Goal: Task Accomplishment & Management: Manage account settings

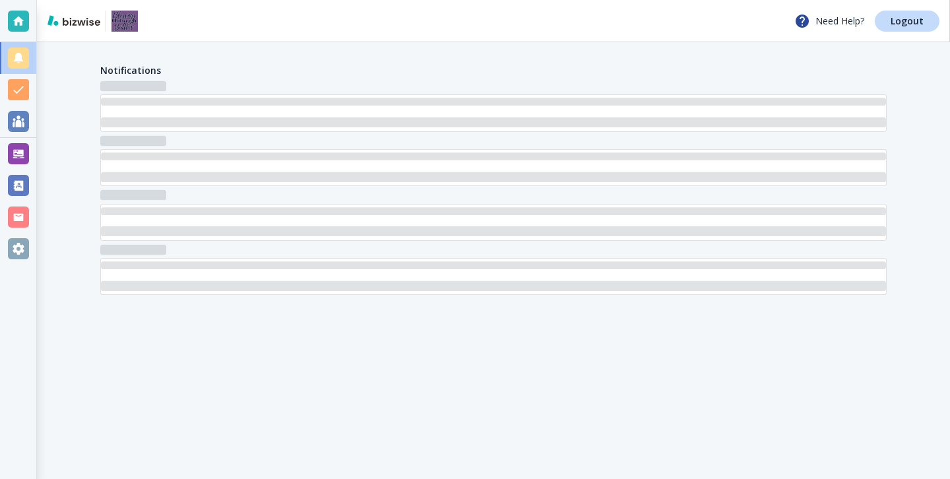
click at [37, 154] on div "Notifications" at bounding box center [493, 179] width 913 height 274
click at [16, 154] on div at bounding box center [18, 153] width 21 height 21
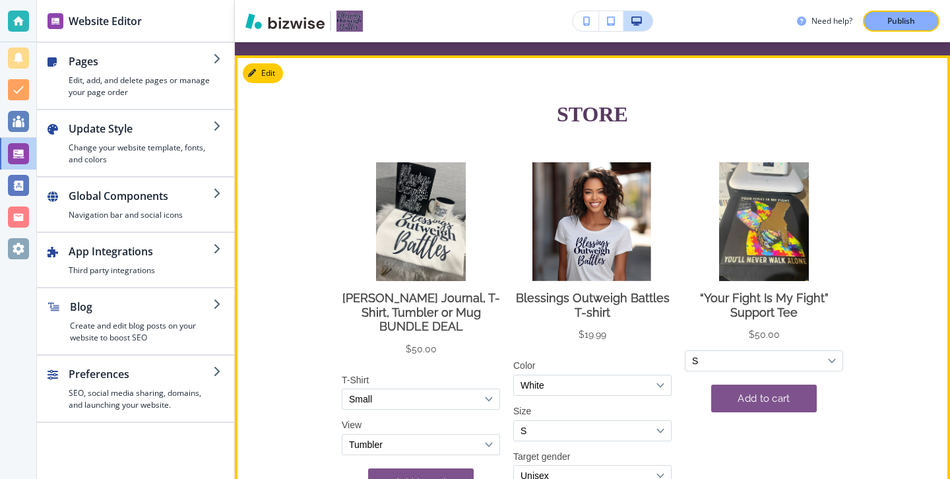
scroll to position [376, 0]
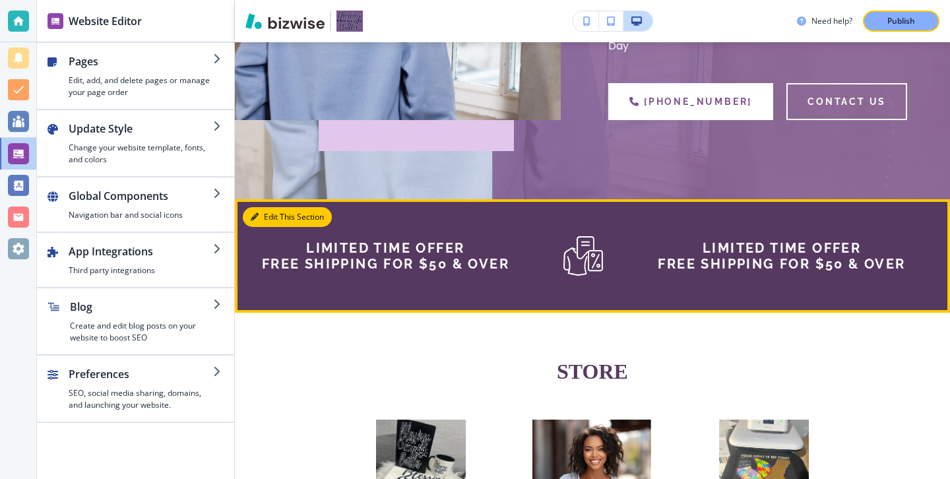
click at [255, 210] on button "Edit This Section" at bounding box center [287, 217] width 89 height 20
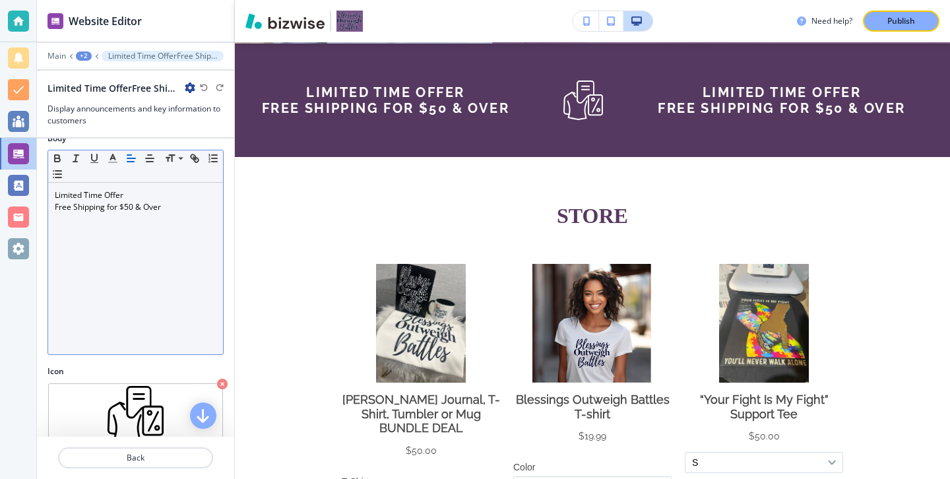
scroll to position [19, 0]
click at [164, 207] on p "Free Shipping for $50 & Over" at bounding box center [136, 205] width 162 height 12
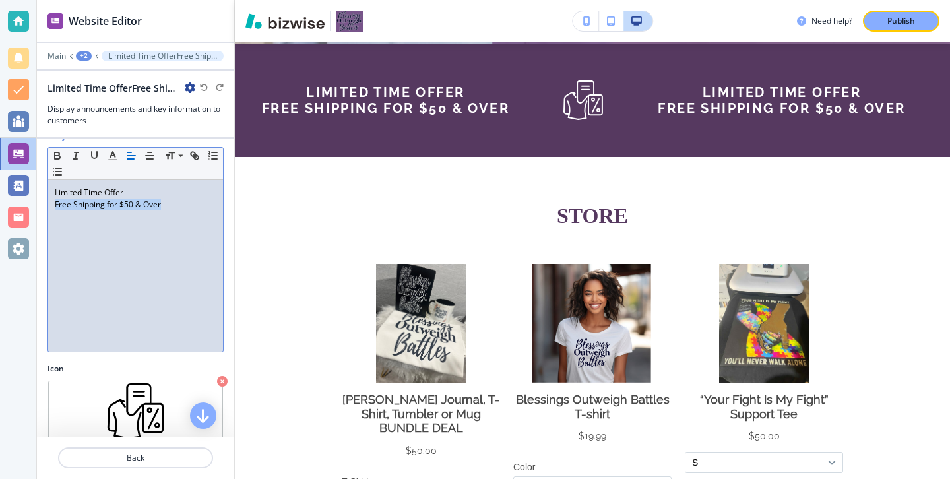
drag, startPoint x: 167, startPoint y: 209, endPoint x: 46, endPoint y: 207, distance: 121.5
click at [46, 207] on div "Body Small Normal Large Huge Limited Time Offer Free Shipping for $50 & Over" at bounding box center [135, 246] width 197 height 233
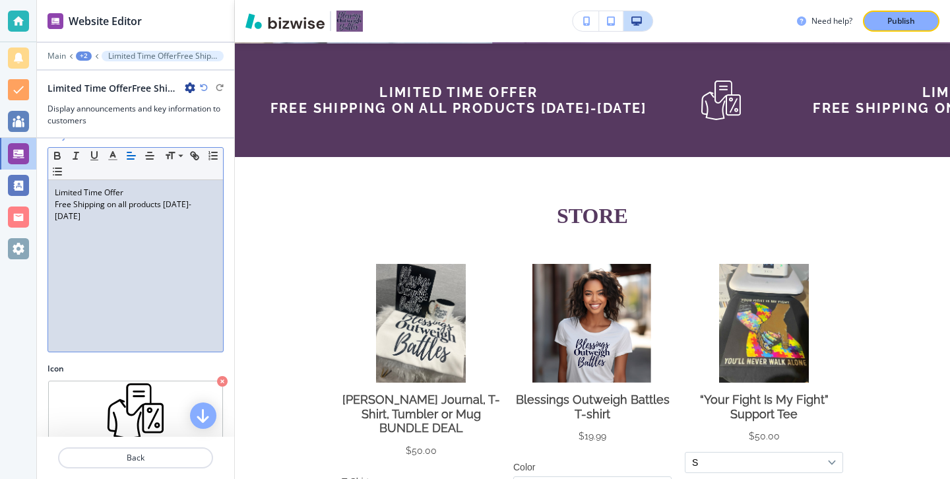
click at [166, 201] on p "Free Shipping on all products [DATE]-[DATE]" at bounding box center [136, 211] width 162 height 24
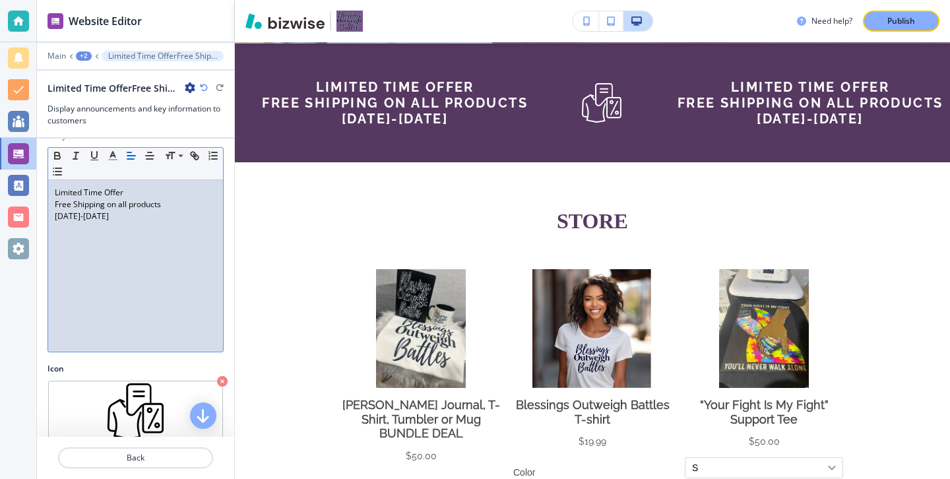
click at [168, 221] on p "[DATE]-[DATE]" at bounding box center [136, 217] width 162 height 12
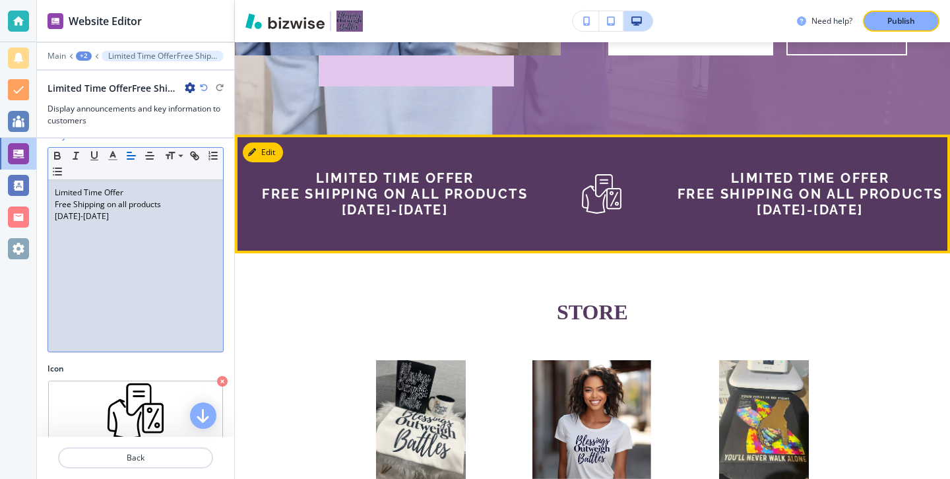
scroll to position [409, 0]
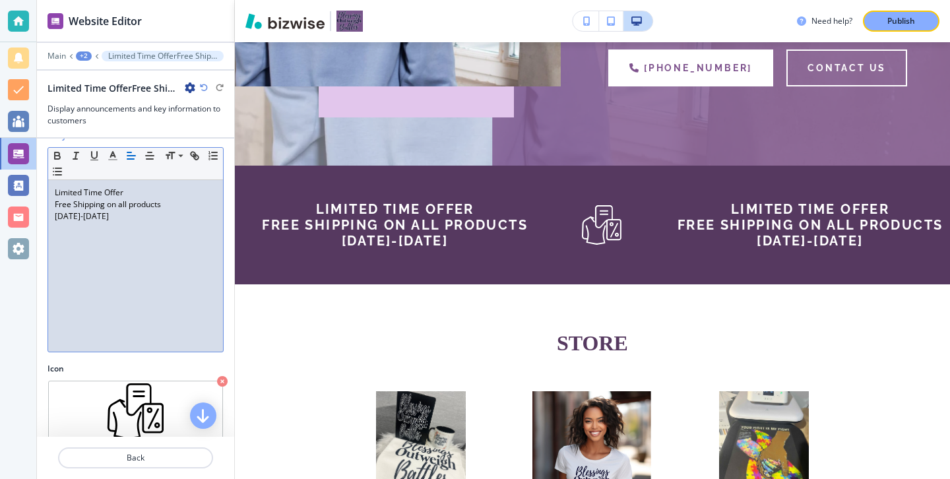
drag, startPoint x: 176, startPoint y: 191, endPoint x: 148, endPoint y: 193, distance: 27.8
click at [148, 193] on p "Limited Time Offer" at bounding box center [136, 193] width 162 height 12
click at [129, 220] on p "[DATE]-[DATE]" at bounding box center [136, 217] width 162 height 12
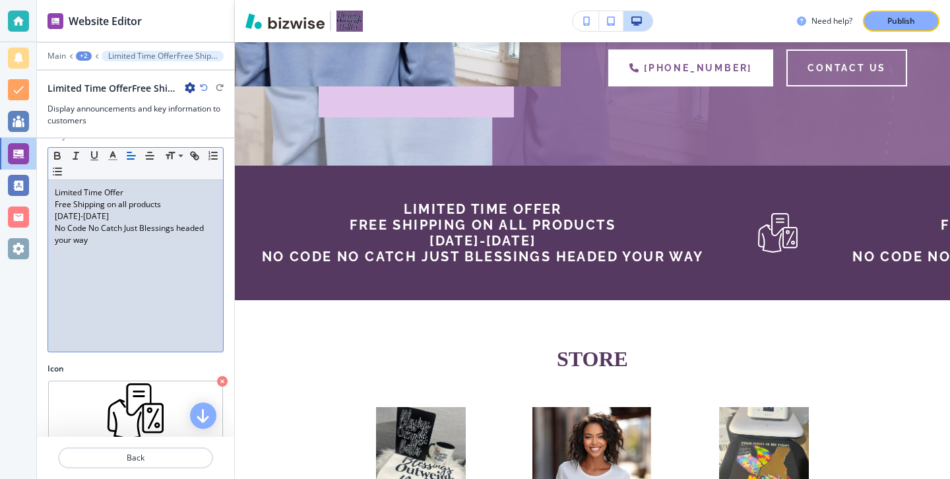
click at [89, 226] on p "No Code No Catch Just Blessings headed your way" at bounding box center [136, 234] width 162 height 24
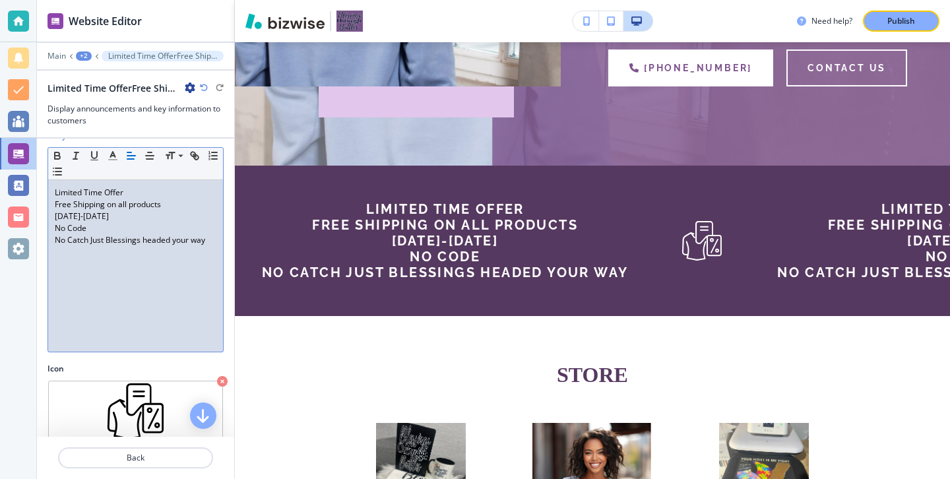
click at [90, 243] on p "No Catch Just Blessings headed your way" at bounding box center [136, 240] width 162 height 12
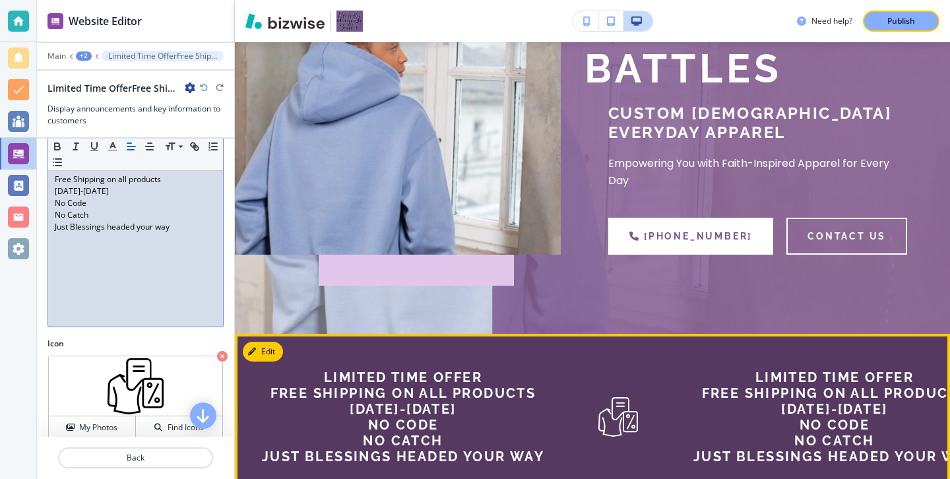
scroll to position [229, 0]
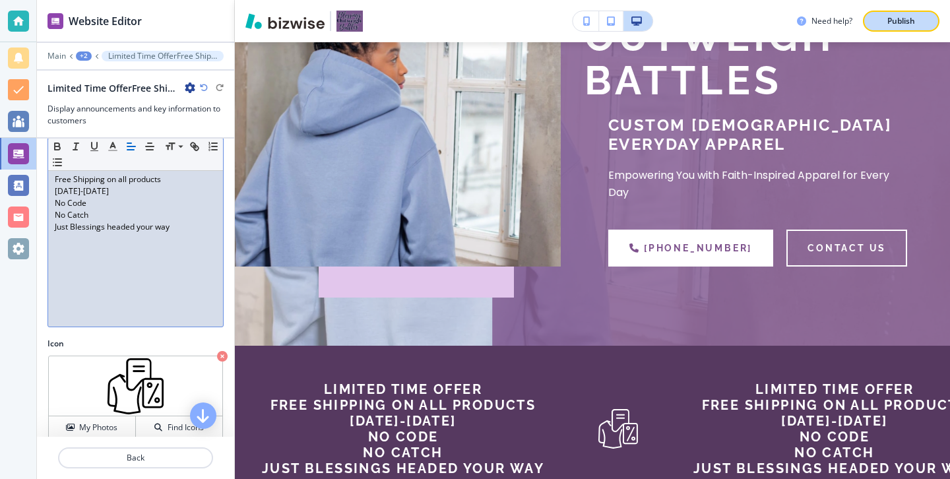
click at [908, 28] on button "Publish" at bounding box center [901, 21] width 77 height 21
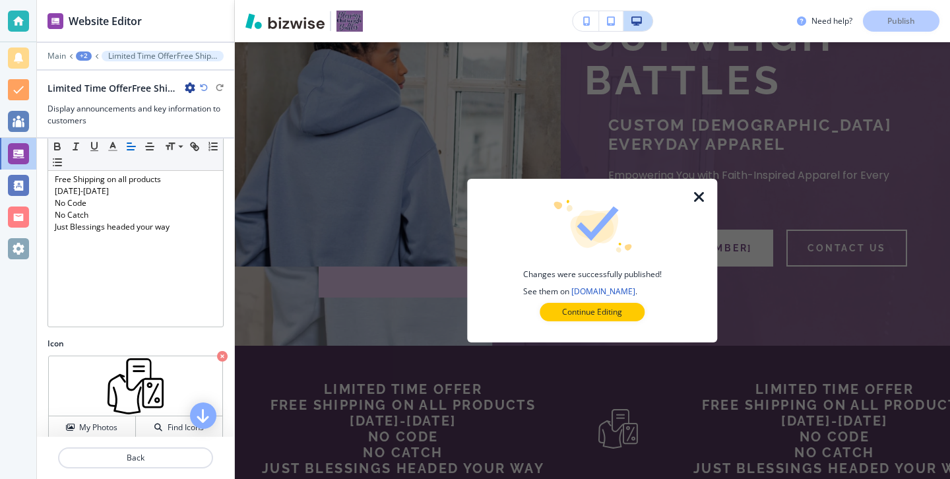
click at [692, 201] on icon "button" at bounding box center [700, 197] width 16 height 16
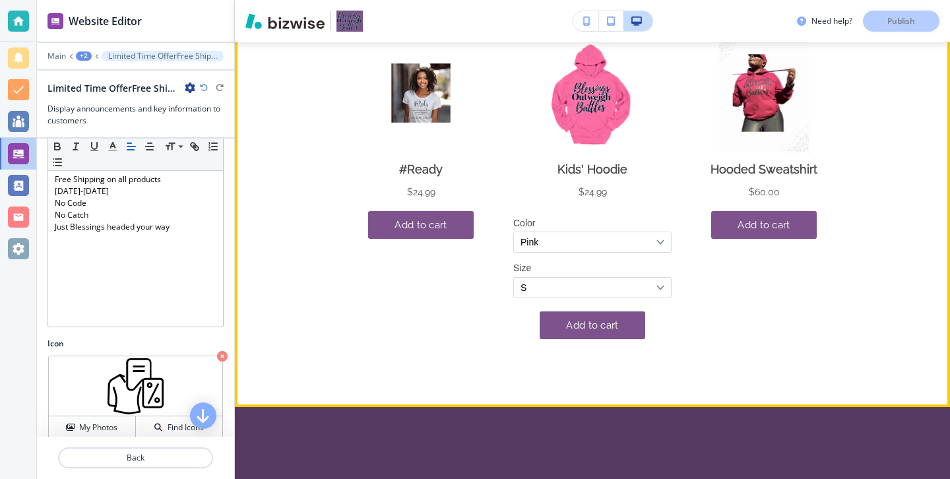
scroll to position [2276, 0]
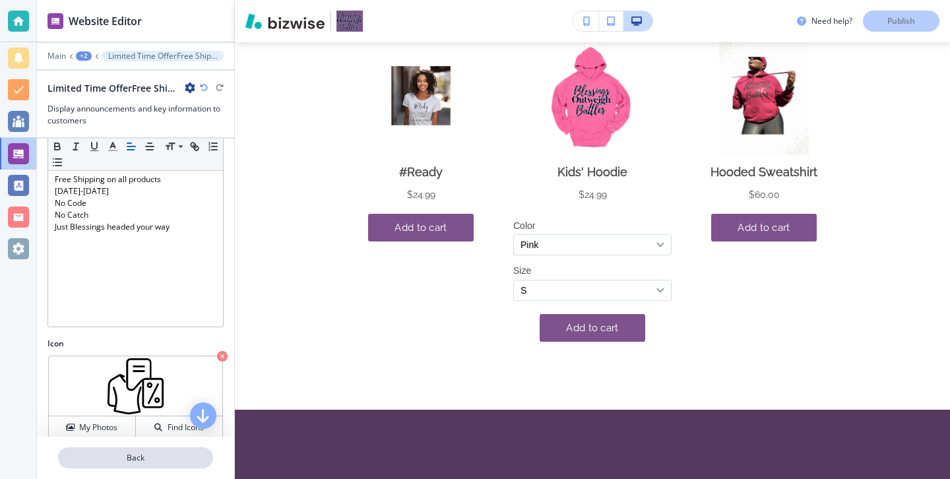
click at [160, 454] on p "Back" at bounding box center [135, 458] width 152 height 12
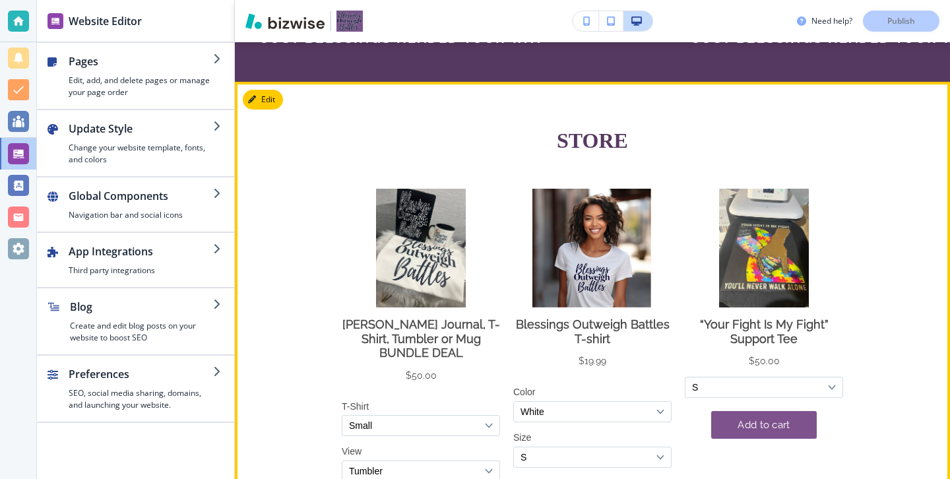
scroll to position [576, 0]
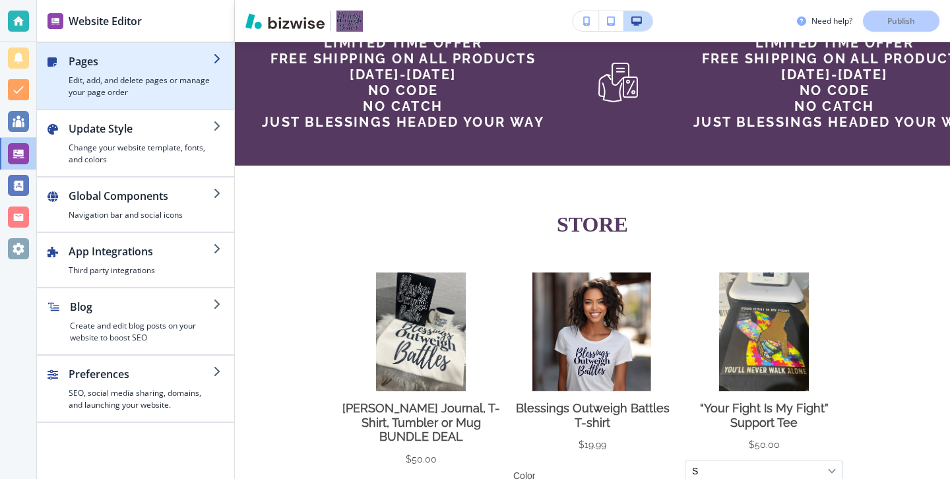
click at [180, 78] on h4 "Edit, add, and delete pages or manage your page order" at bounding box center [141, 87] width 145 height 24
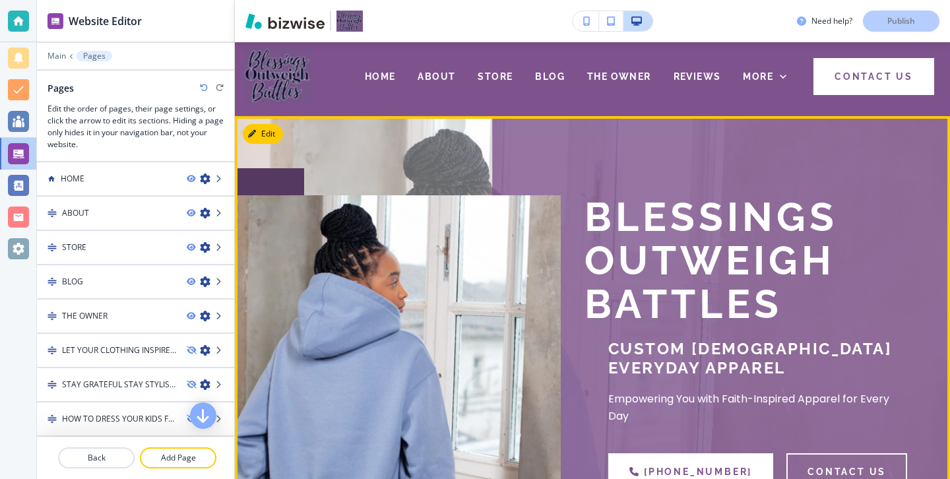
scroll to position [0, 0]
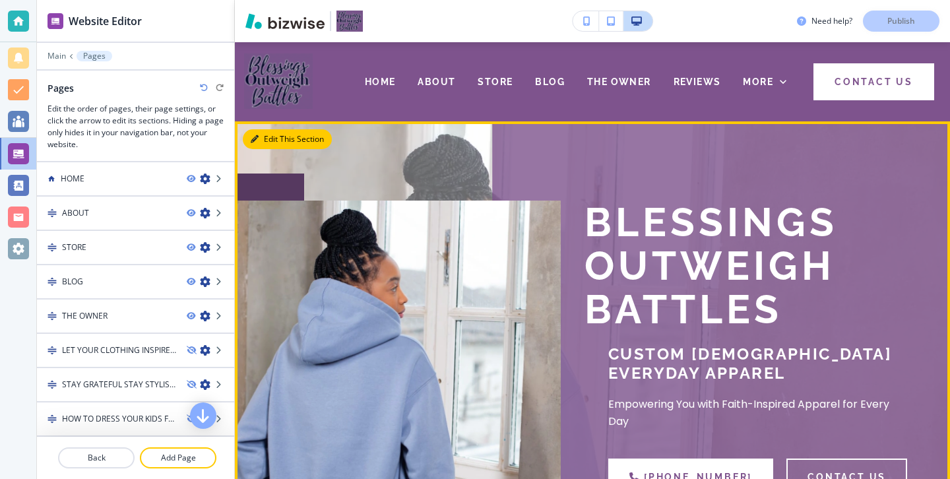
click at [278, 146] on button "Edit This Section" at bounding box center [287, 139] width 89 height 20
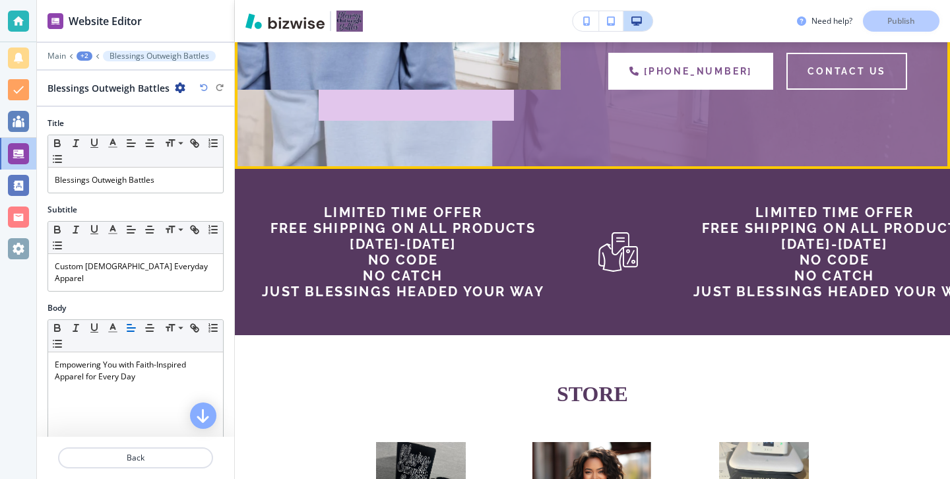
scroll to position [411, 0]
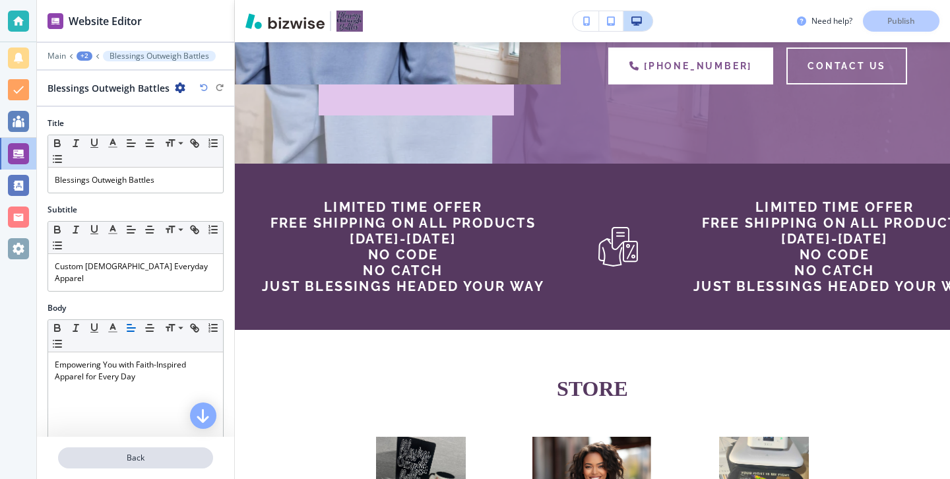
click at [135, 456] on p "Back" at bounding box center [135, 458] width 152 height 12
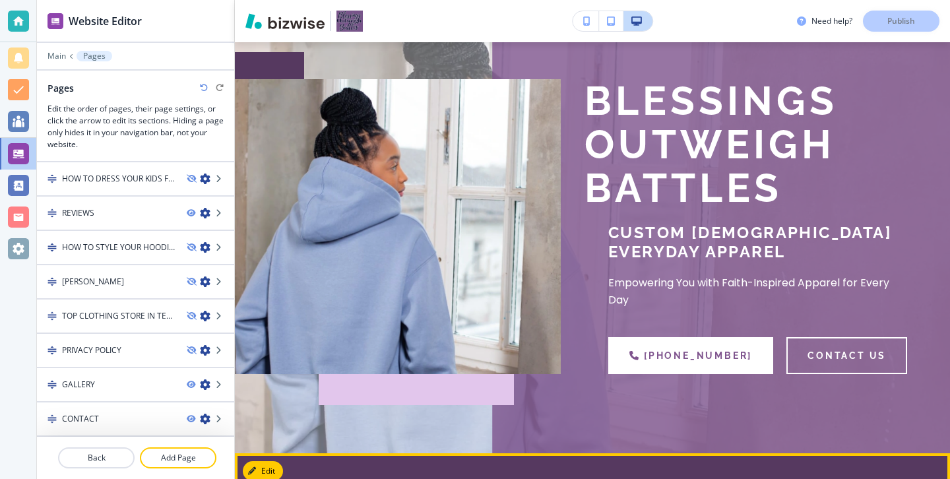
scroll to position [0, 0]
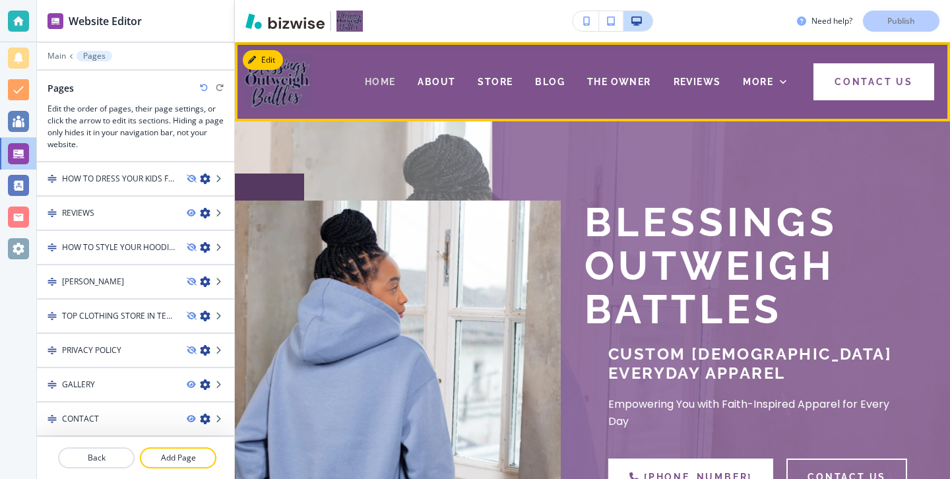
click at [378, 87] on div "HOME" at bounding box center [380, 81] width 53 height 53
click at [382, 82] on span "HOME" at bounding box center [380, 82] width 31 height 11
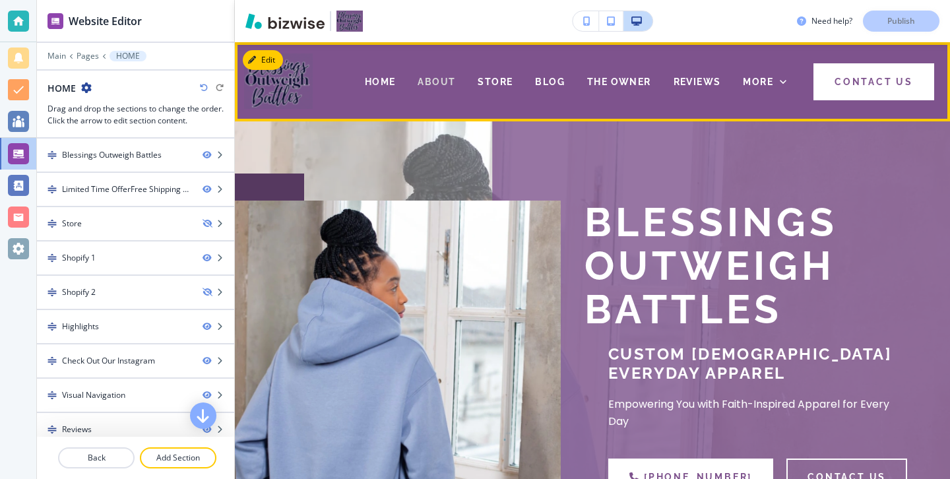
click at [449, 82] on span "ABOUT" at bounding box center [437, 82] width 38 height 11
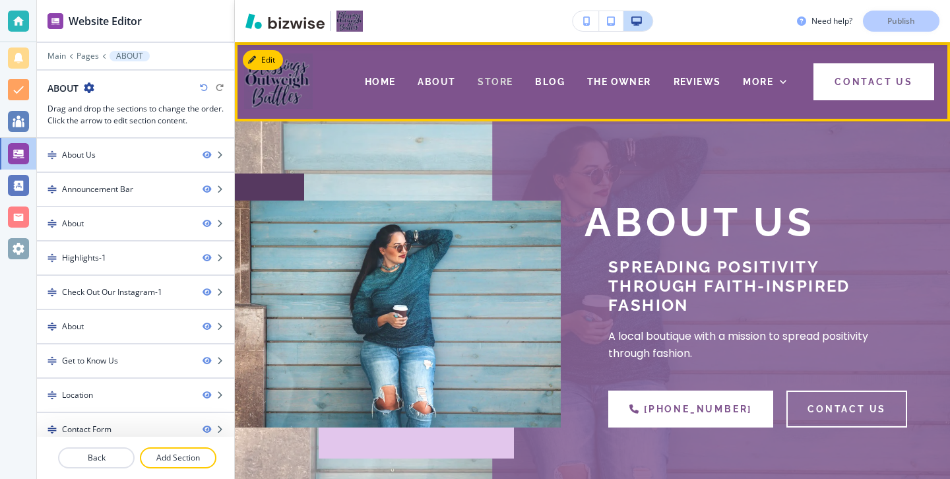
click at [491, 84] on span "STORE" at bounding box center [495, 82] width 35 height 11
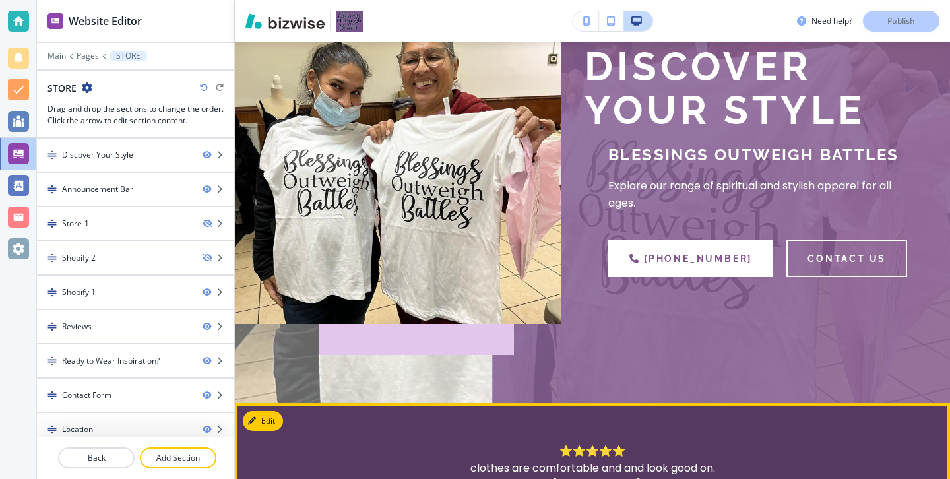
scroll to position [69, 0]
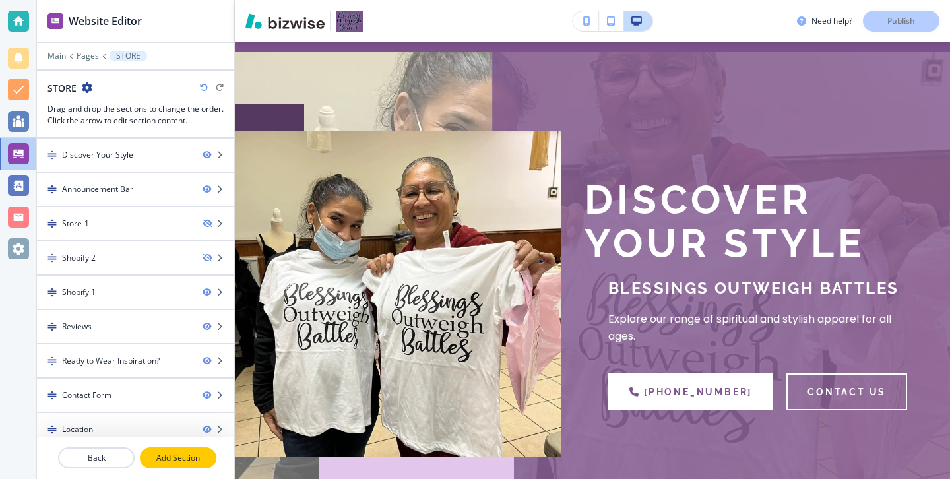
click at [165, 451] on button "Add Section" at bounding box center [178, 457] width 77 height 21
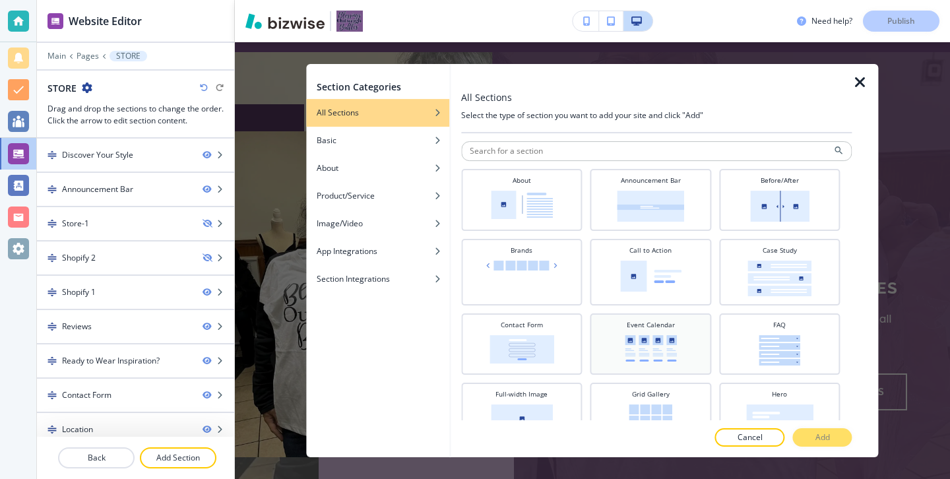
scroll to position [12, 0]
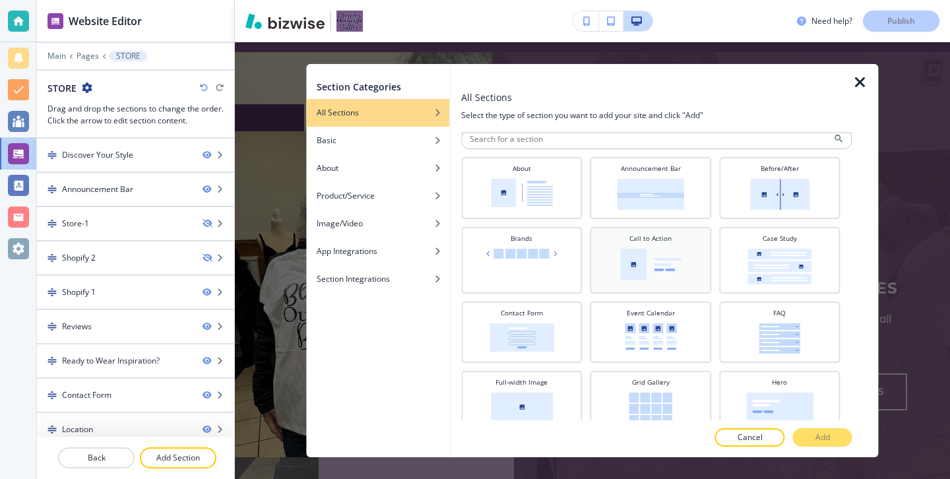
click at [655, 255] on img at bounding box center [650, 264] width 61 height 31
click at [824, 441] on p "Add" at bounding box center [823, 438] width 15 height 12
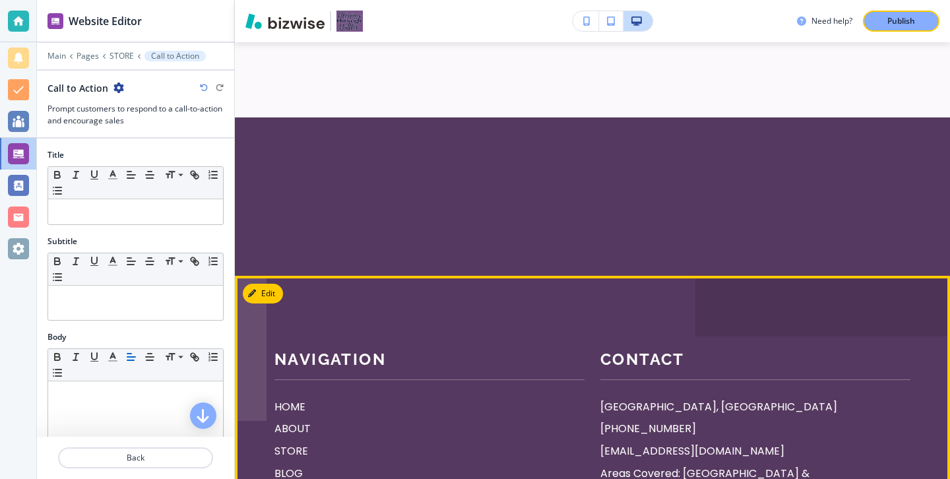
scroll to position [4296, 0]
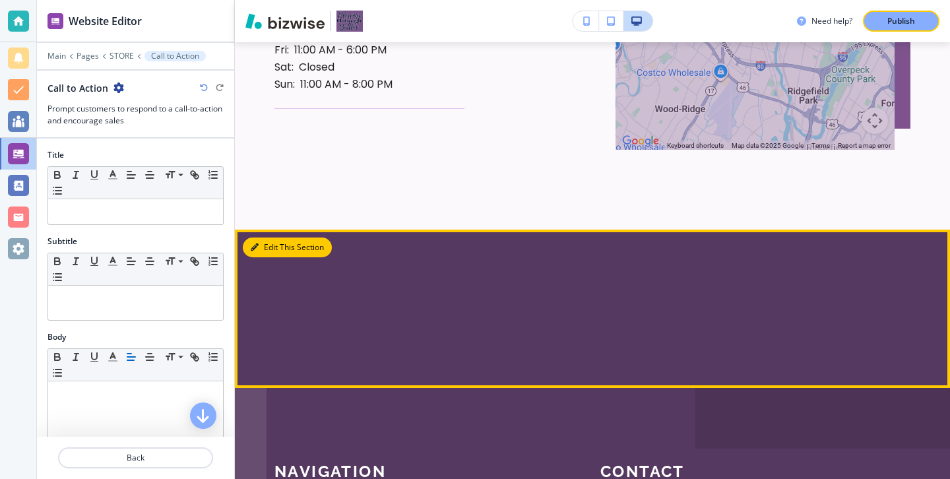
click at [253, 242] on button "Edit This Section" at bounding box center [287, 248] width 89 height 20
click at [251, 246] on icon "button" at bounding box center [255, 248] width 8 height 8
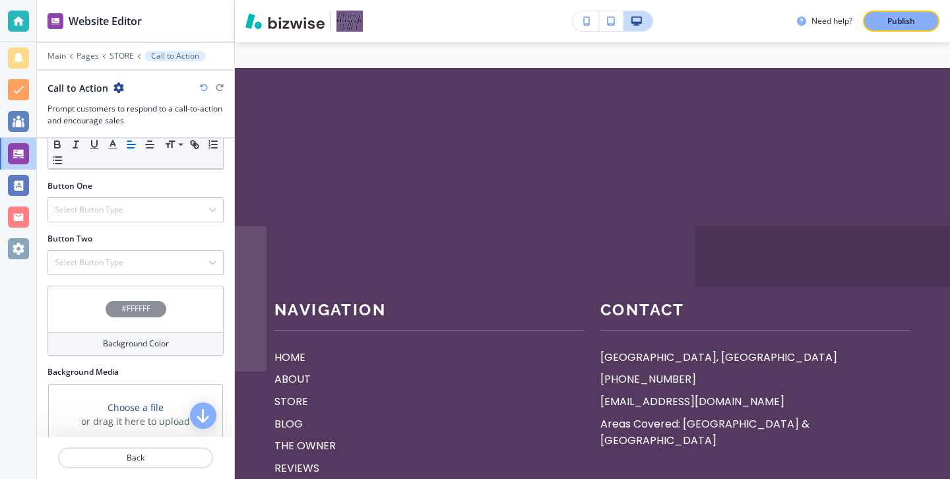
scroll to position [427, 0]
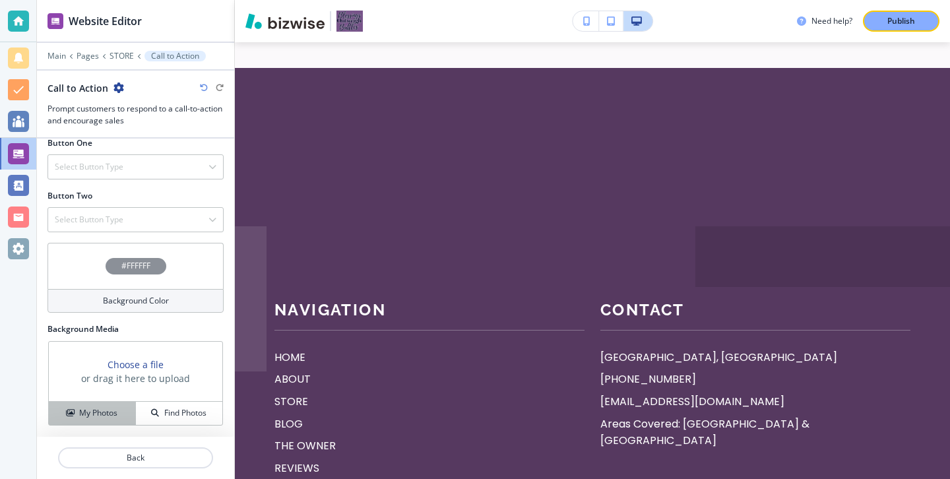
drag, startPoint x: 108, startPoint y: 414, endPoint x: 108, endPoint y: 404, distance: 10.6
click at [108, 404] on button "My Photos" at bounding box center [92, 413] width 87 height 23
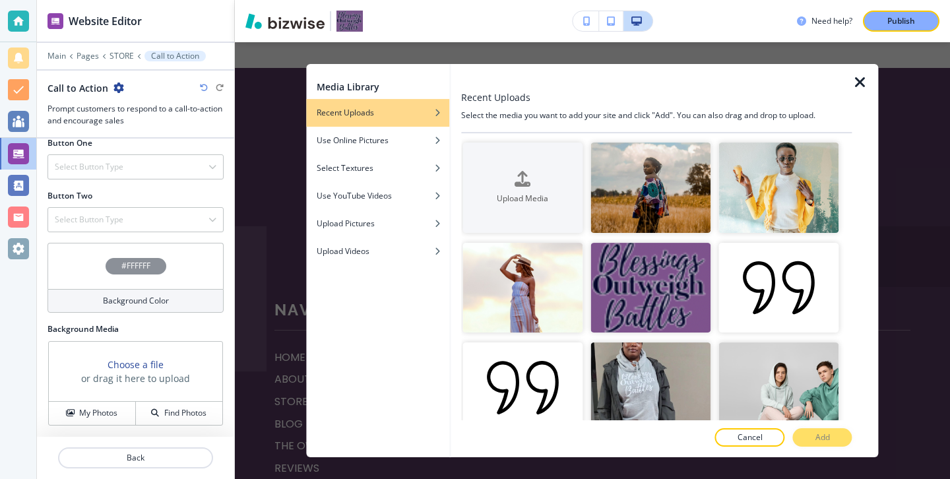
click at [857, 88] on icon "button" at bounding box center [861, 83] width 16 height 16
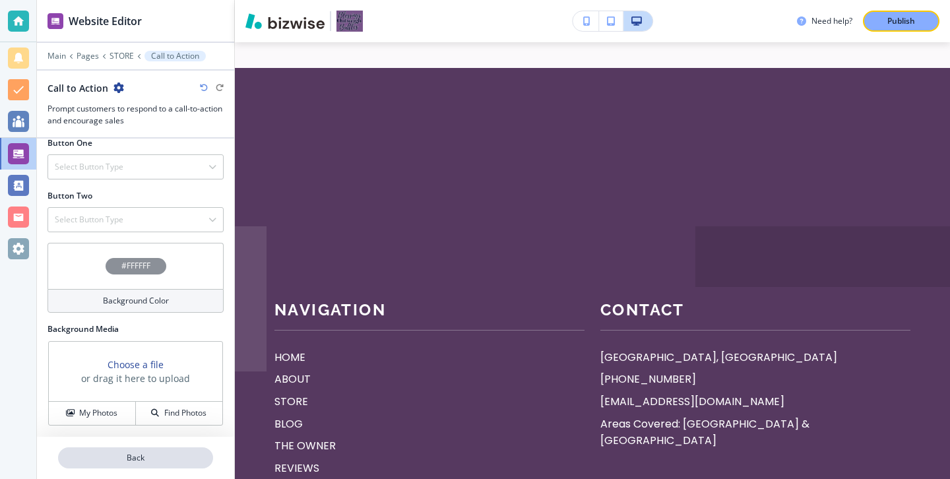
click at [145, 455] on p "Back" at bounding box center [135, 458] width 152 height 12
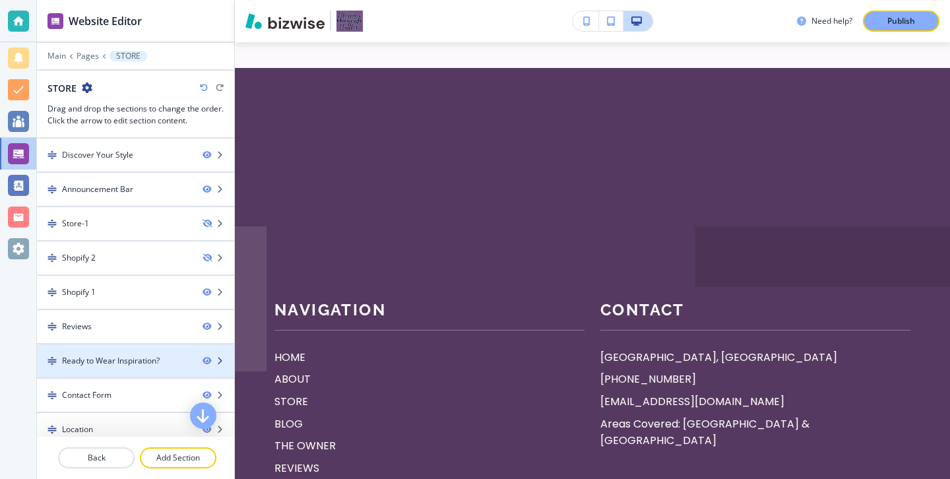
scroll to position [45, 0]
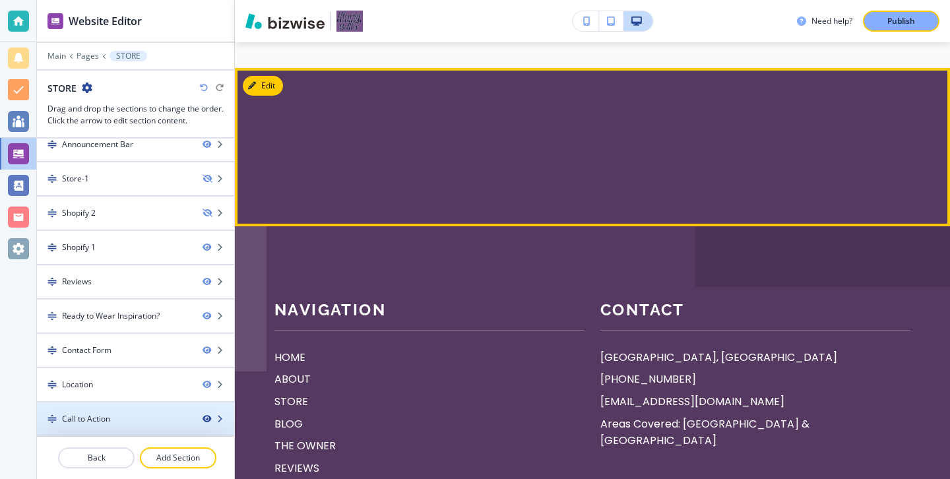
click at [203, 419] on icon "button" at bounding box center [207, 419] width 8 height 8
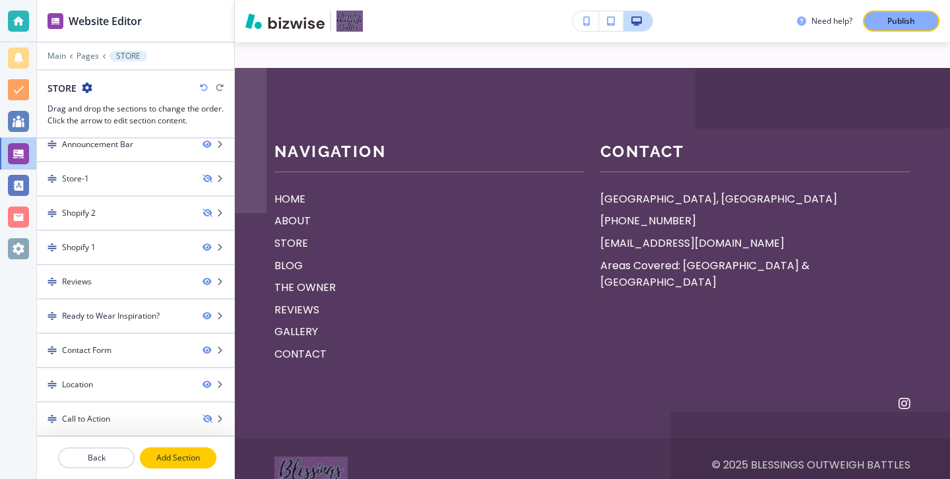
click at [195, 454] on p "Add Section" at bounding box center [178, 458] width 74 height 12
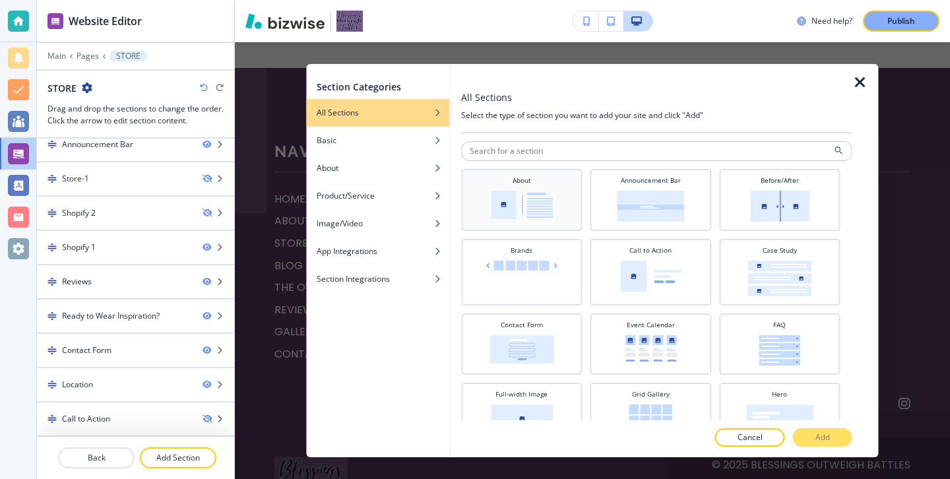
click at [551, 199] on img at bounding box center [522, 205] width 62 height 28
click at [814, 434] on button "Add" at bounding box center [822, 437] width 59 height 18
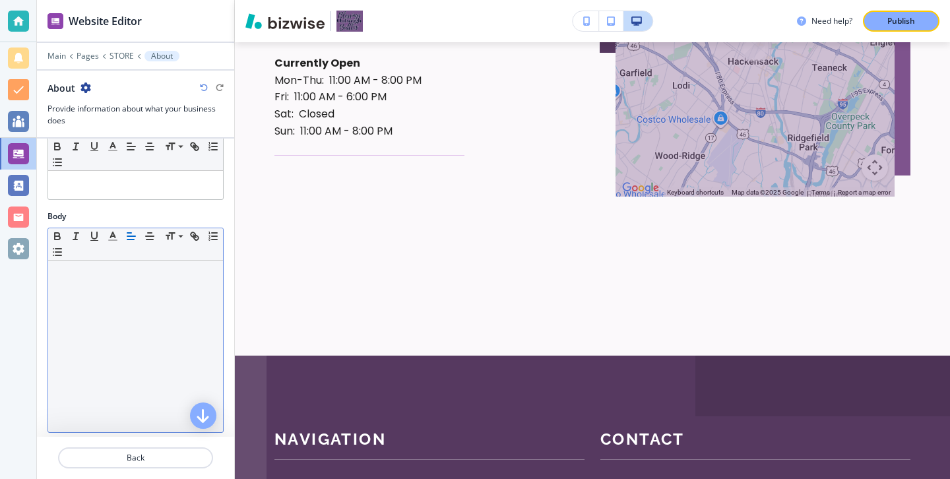
scroll to position [0, 0]
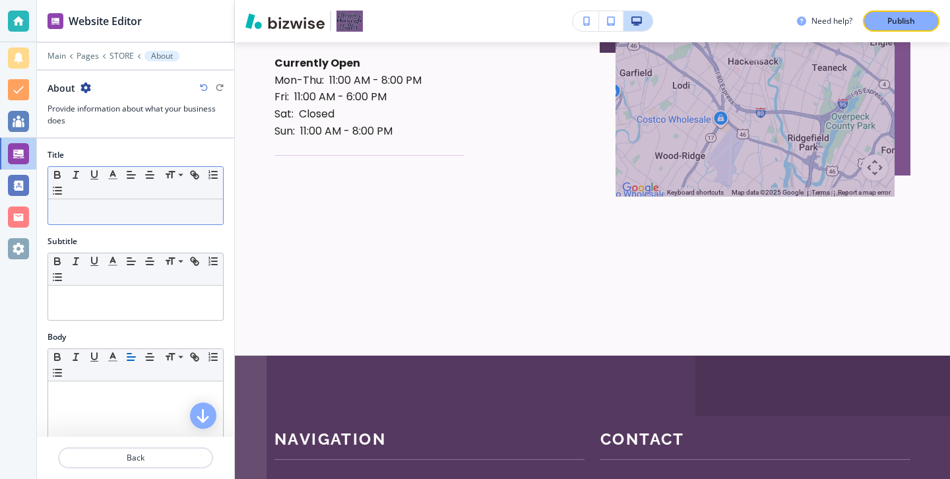
click at [104, 222] on div at bounding box center [135, 211] width 175 height 25
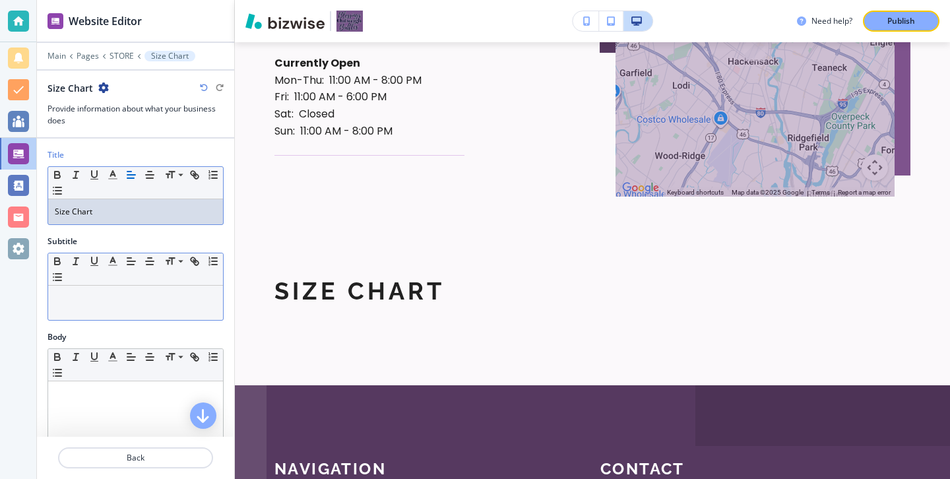
click at [82, 297] on p at bounding box center [136, 298] width 162 height 12
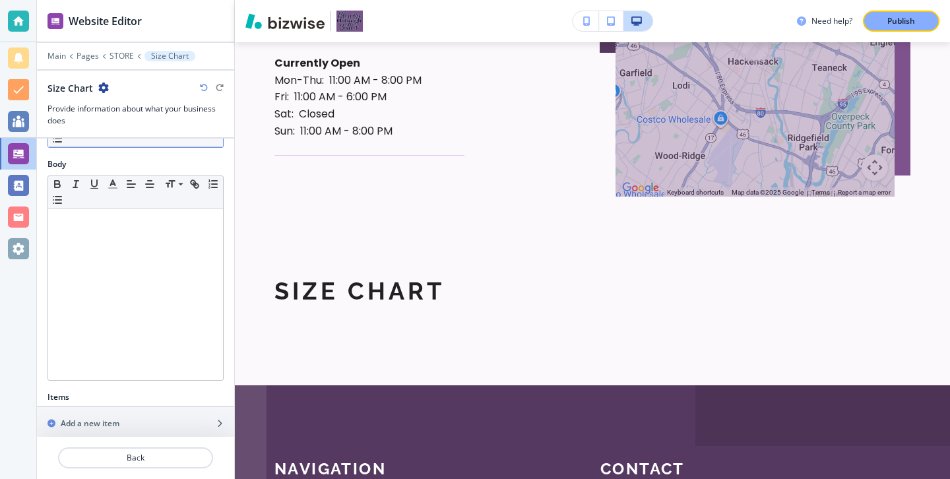
scroll to position [269, 0]
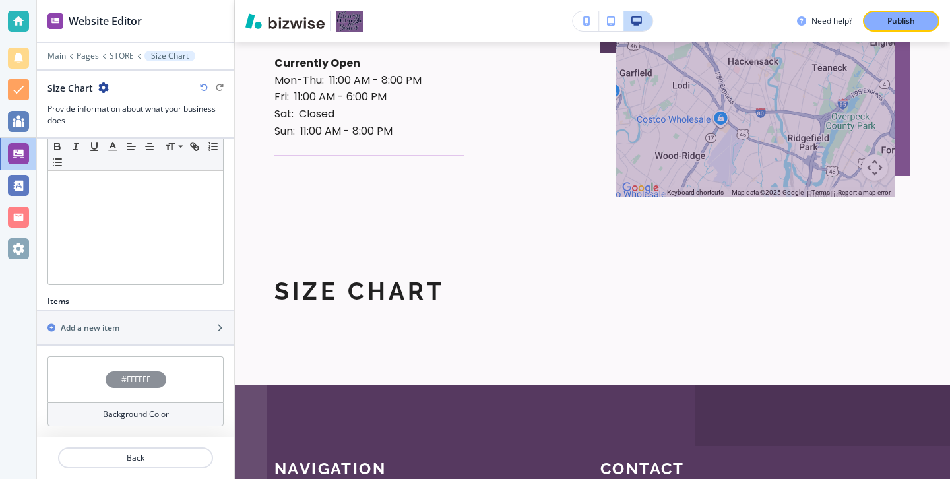
click at [134, 411] on h4 "Background Color" at bounding box center [136, 415] width 66 height 12
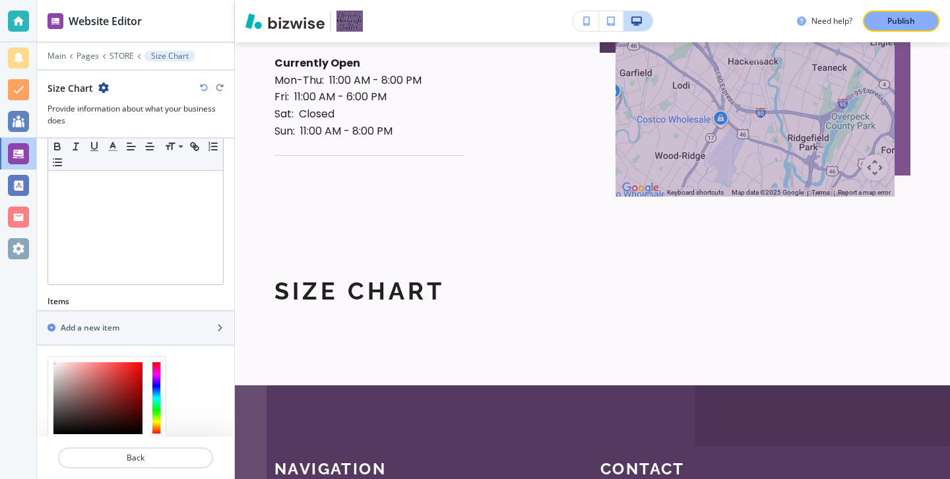
click at [146, 304] on div "Items" at bounding box center [135, 302] width 197 height 12
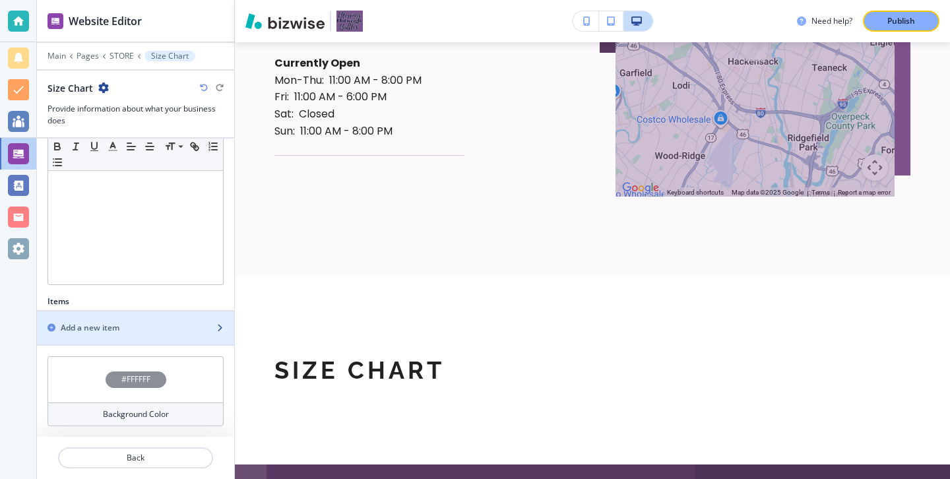
click at [162, 334] on div "button" at bounding box center [135, 339] width 197 height 11
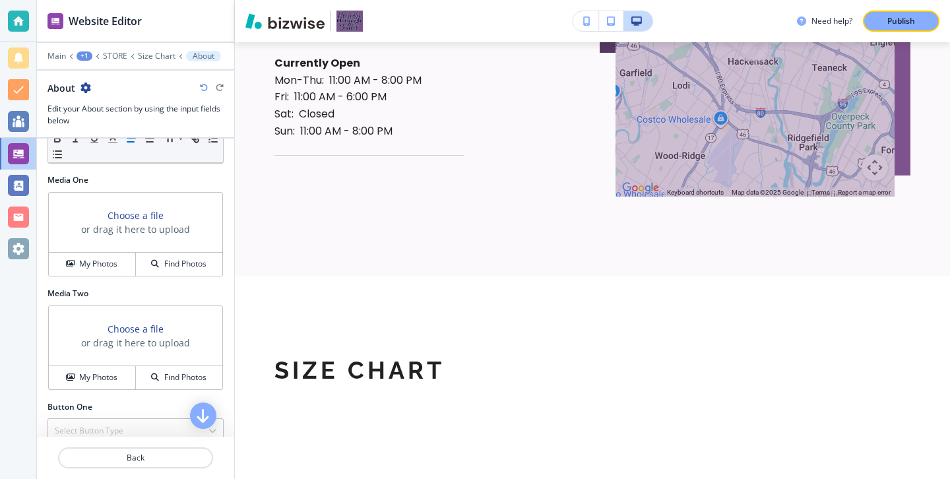
scroll to position [369, 0]
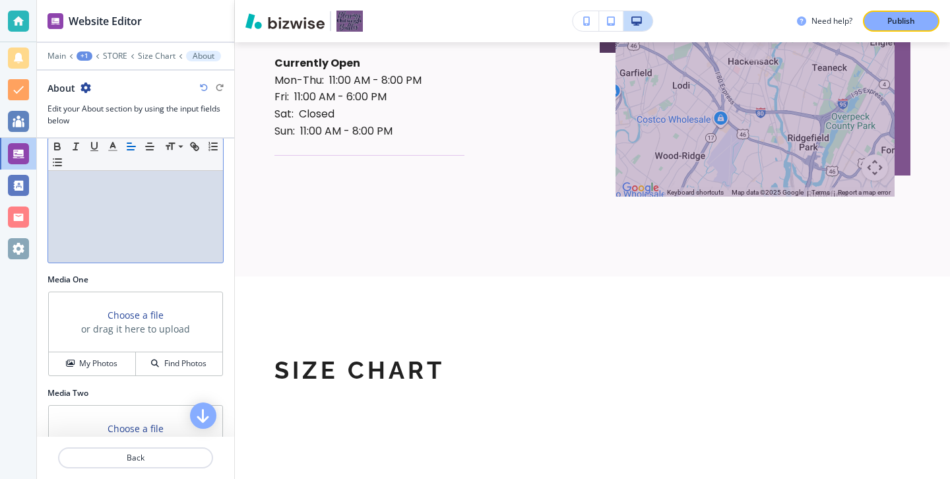
click at [123, 246] on div at bounding box center [135, 177] width 175 height 172
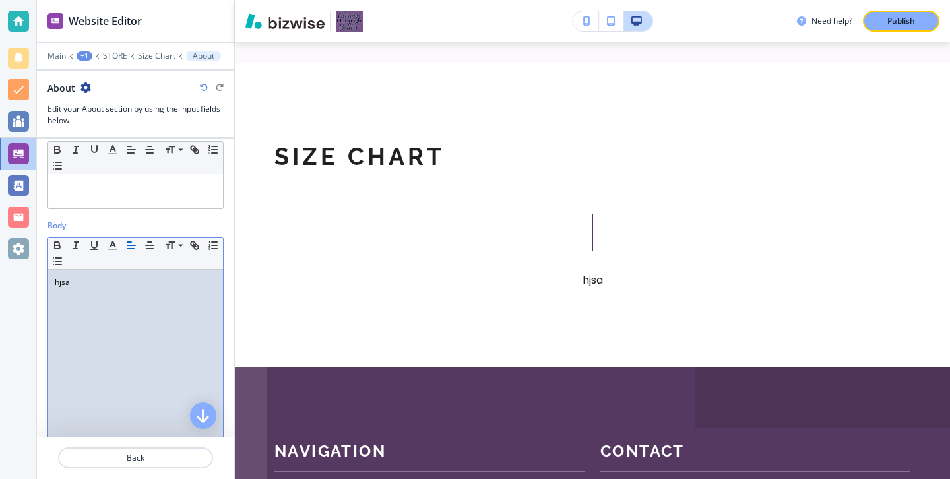
scroll to position [100, 0]
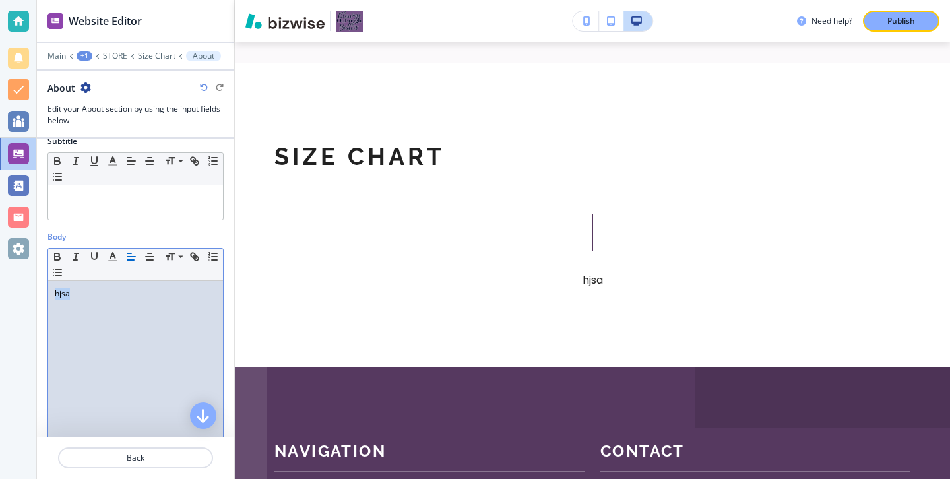
drag, startPoint x: 127, startPoint y: 286, endPoint x: 106, endPoint y: 294, distance: 21.9
click at [106, 294] on div "hjsa" at bounding box center [135, 367] width 175 height 172
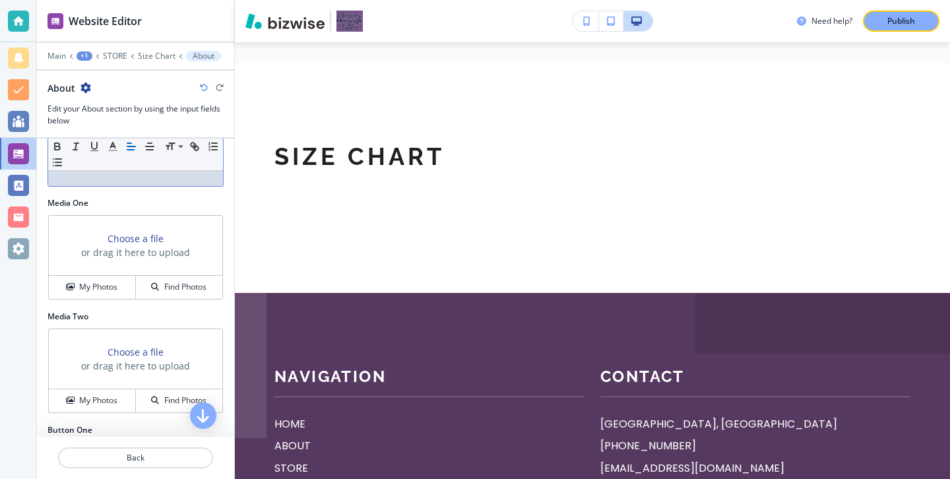
scroll to position [395, 0]
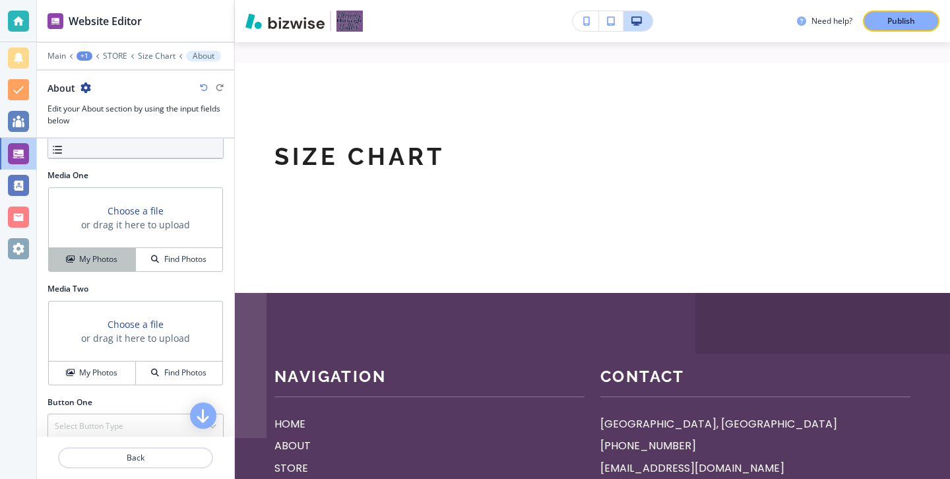
click at [123, 255] on div "My Photos" at bounding box center [92, 259] width 86 height 12
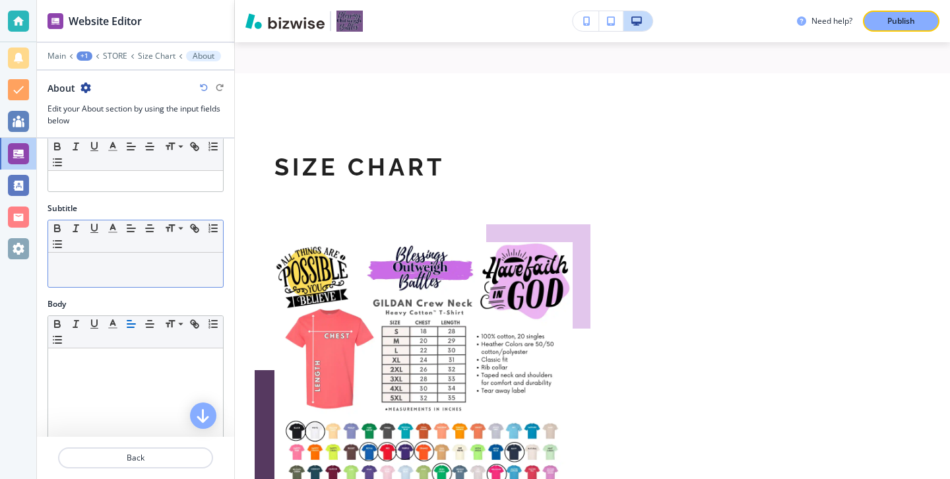
scroll to position [67, 0]
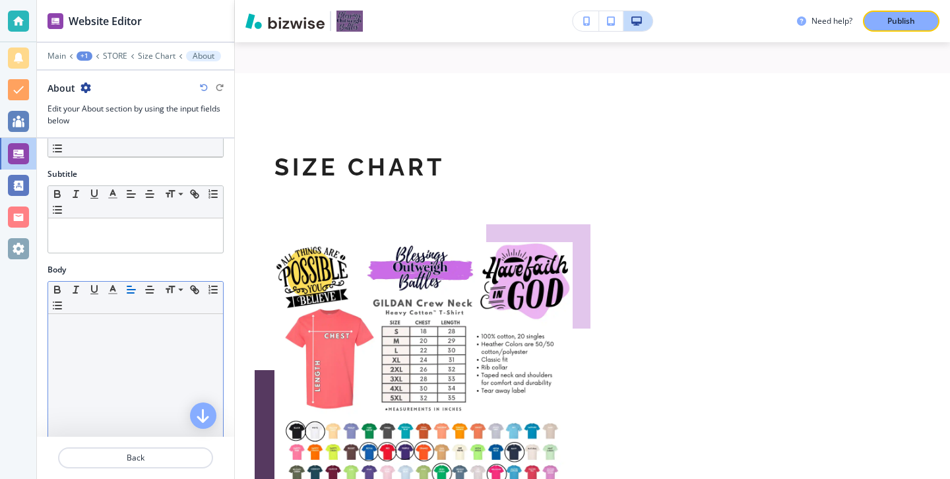
click at [143, 335] on div at bounding box center [135, 400] width 175 height 172
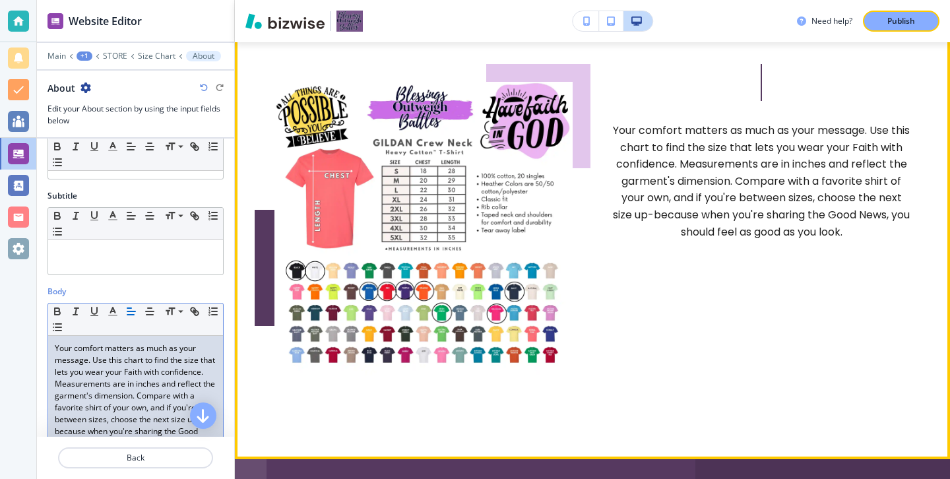
scroll to position [4611, 0]
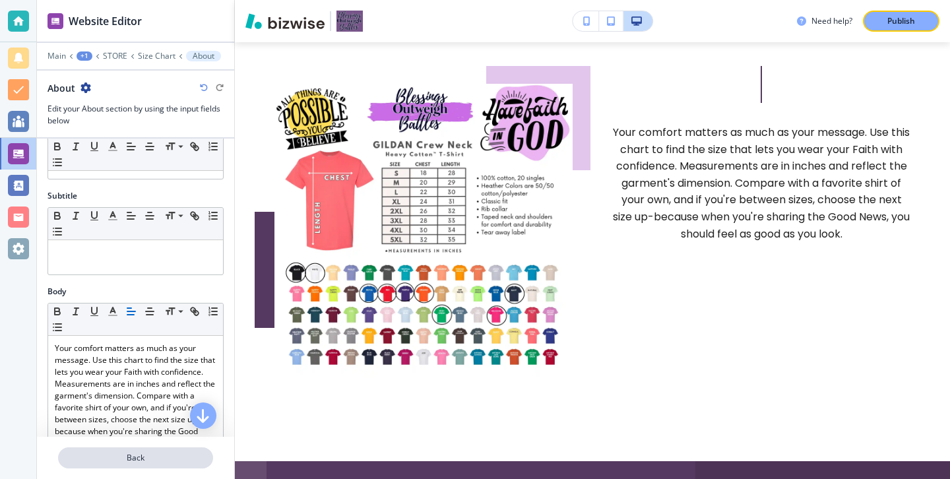
click at [148, 459] on p "Back" at bounding box center [135, 458] width 152 height 12
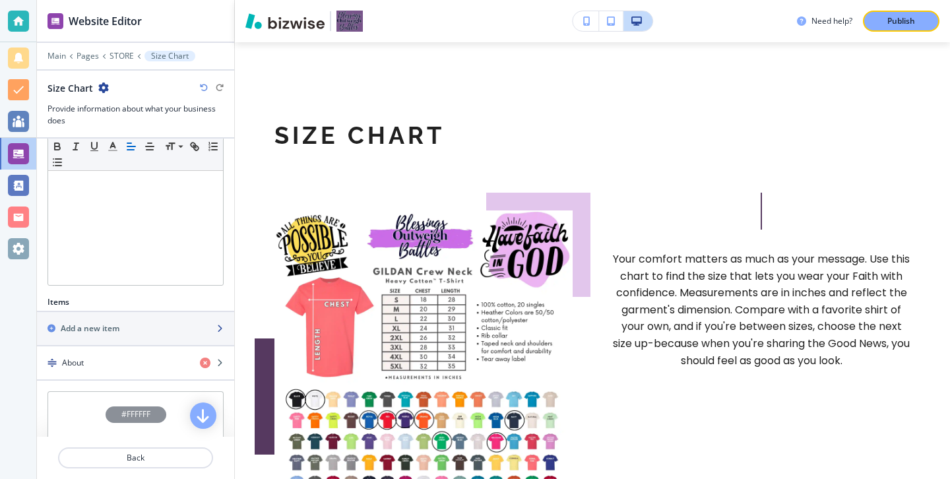
scroll to position [252, 0]
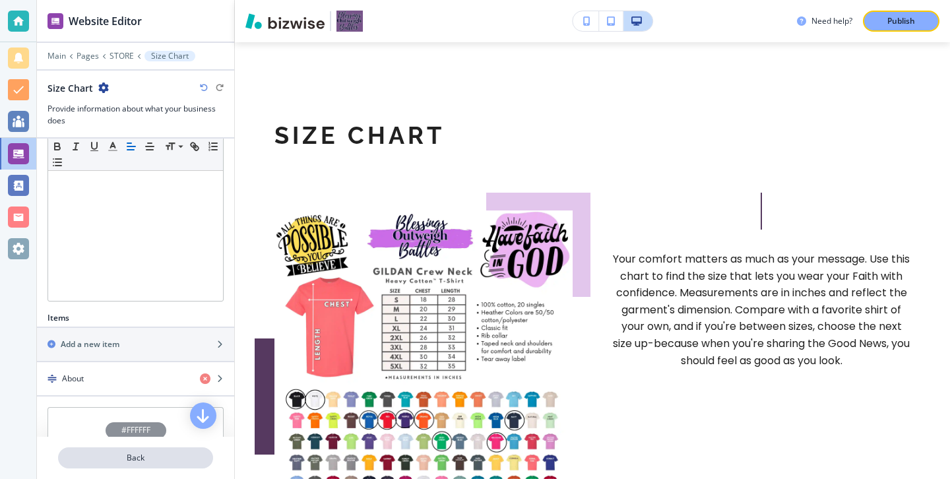
click at [162, 452] on p "Back" at bounding box center [135, 458] width 152 height 12
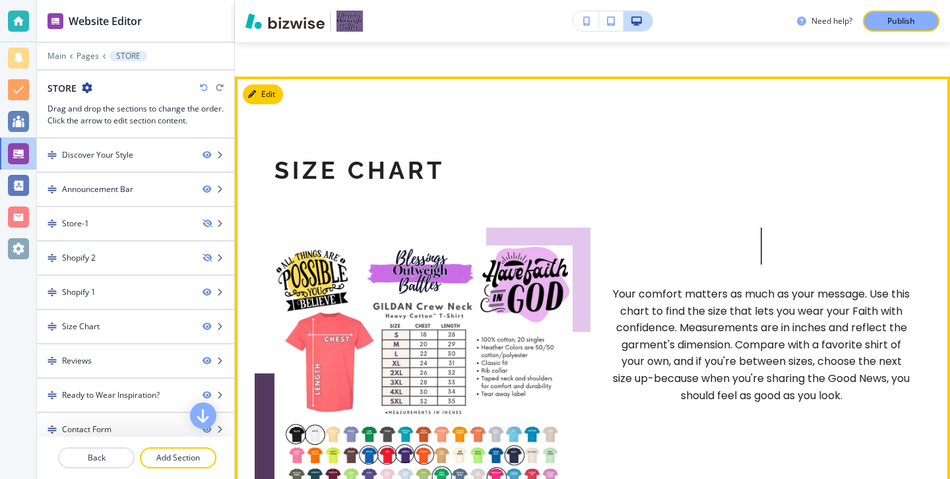
scroll to position [2601, 0]
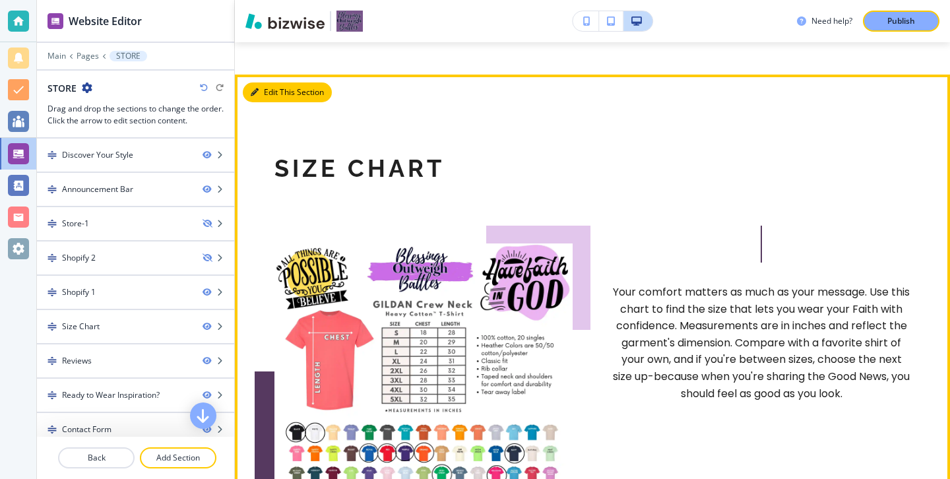
click at [246, 85] on button "Edit This Section" at bounding box center [287, 92] width 89 height 20
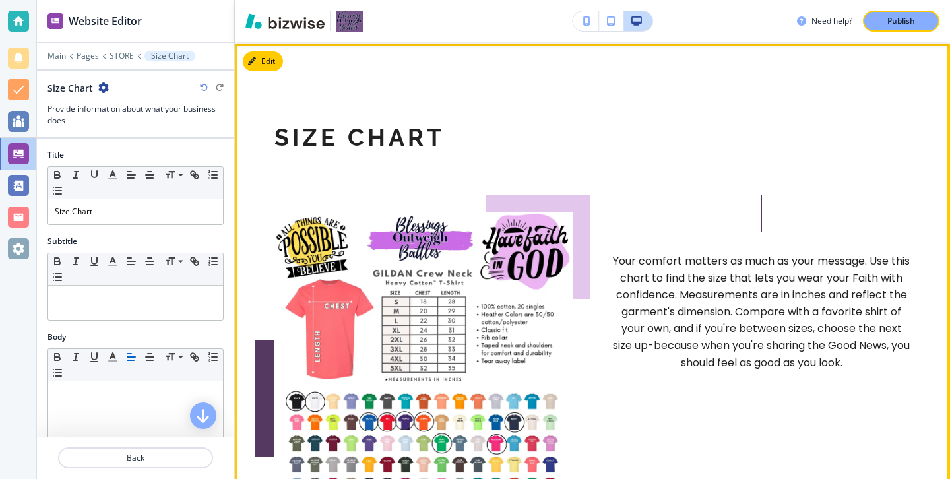
scroll to position [2633, 0]
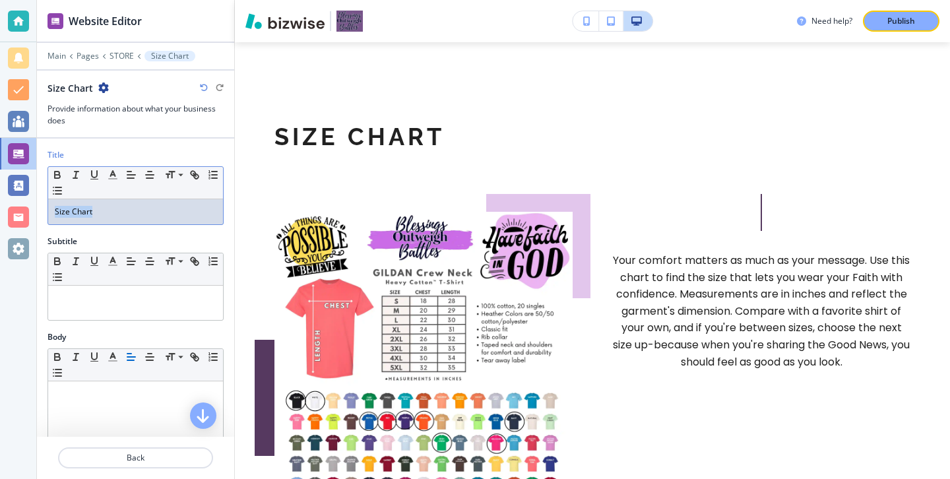
drag, startPoint x: 121, startPoint y: 221, endPoint x: -1, endPoint y: 197, distance: 124.5
click at [0, 0] on html "Website Editor Main Pages STORE Size Chart Size Chart Provide information about…" at bounding box center [475, 0] width 950 height 0
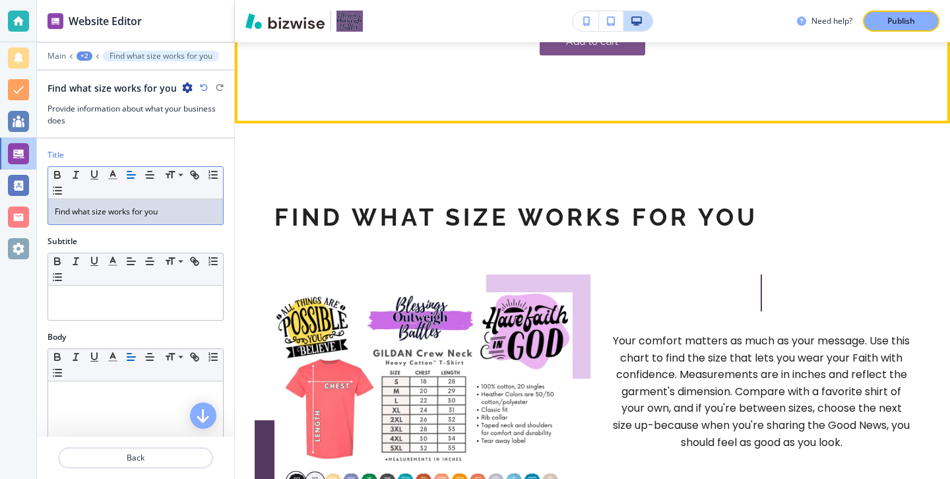
scroll to position [2664, 0]
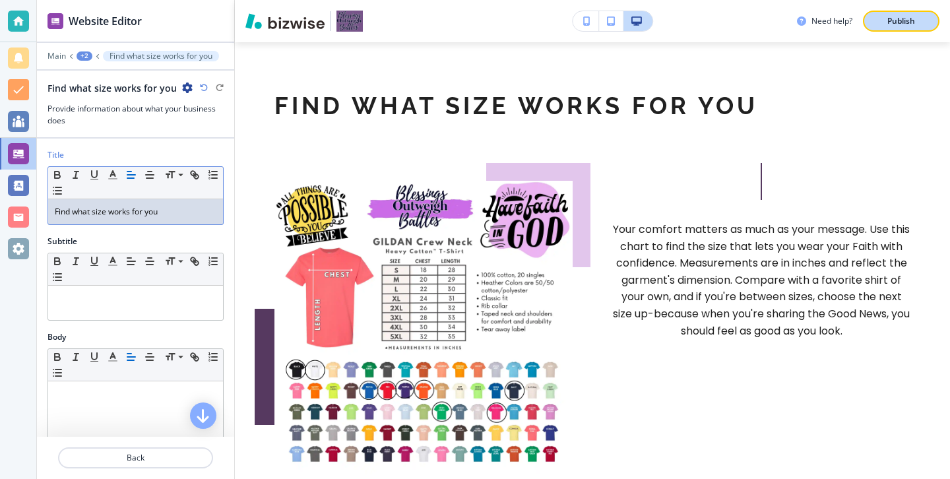
click at [913, 20] on p "Publish" at bounding box center [902, 21] width 28 height 12
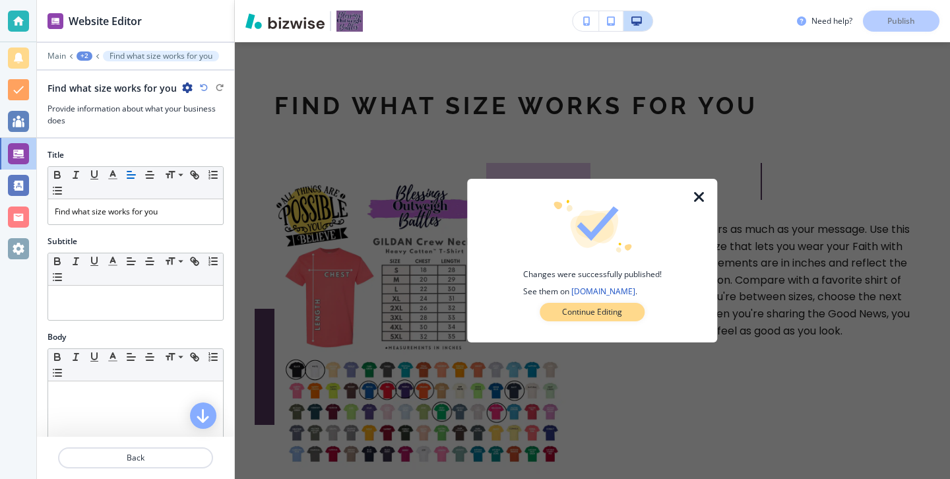
click at [609, 315] on p "Continue Editing" at bounding box center [592, 312] width 60 height 12
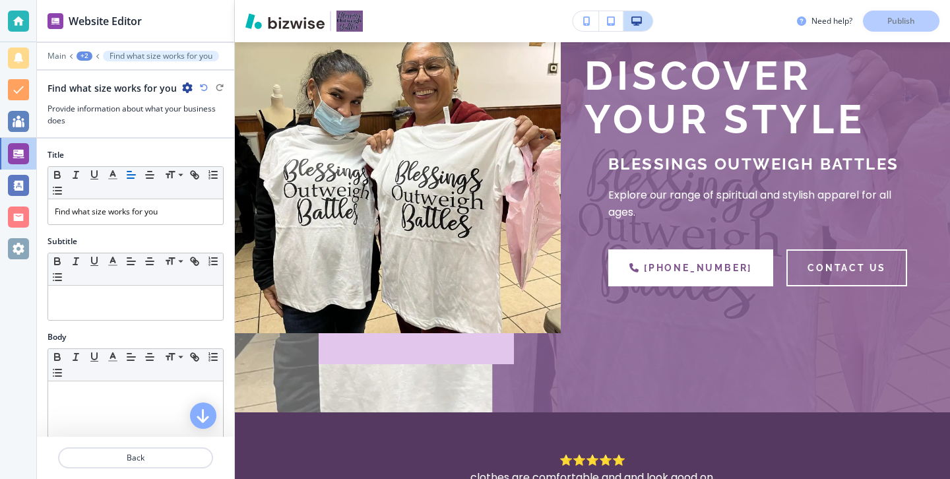
scroll to position [137, 0]
